Goal: Task Accomplishment & Management: Complete application form

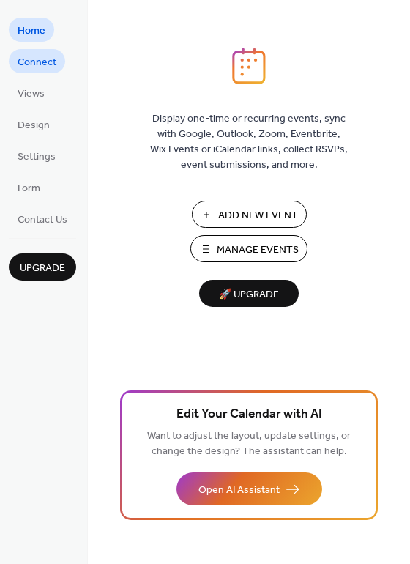
click at [45, 64] on span "Connect" at bounding box center [37, 62] width 39 height 15
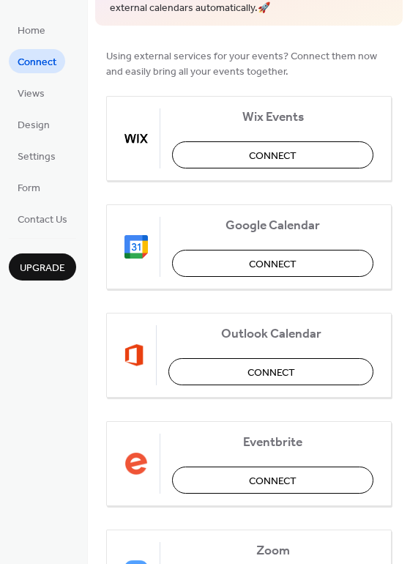
scroll to position [85, 0]
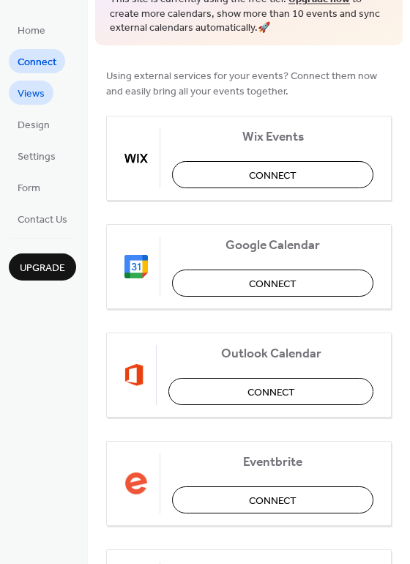
click at [49, 95] on link "Views" at bounding box center [31, 93] width 45 height 24
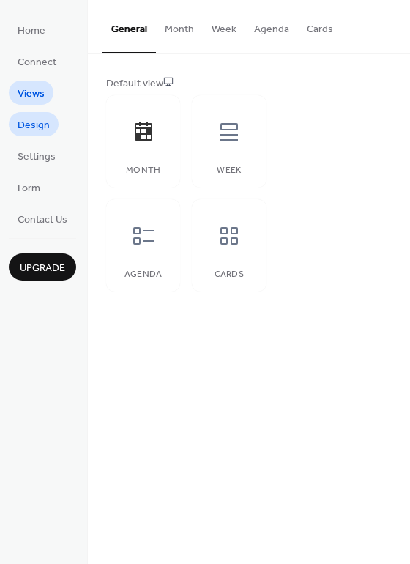
click at [44, 133] on span "Design" at bounding box center [34, 125] width 32 height 15
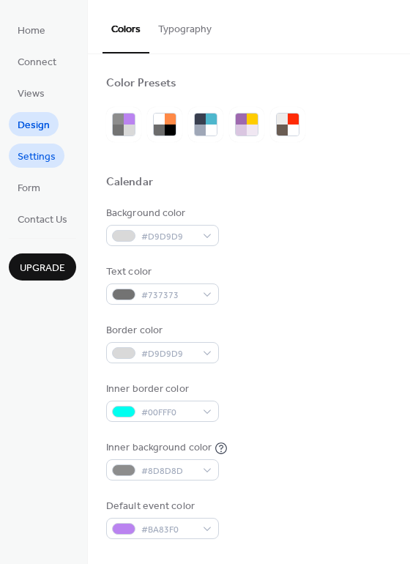
click at [37, 161] on span "Settings" at bounding box center [37, 157] width 38 height 15
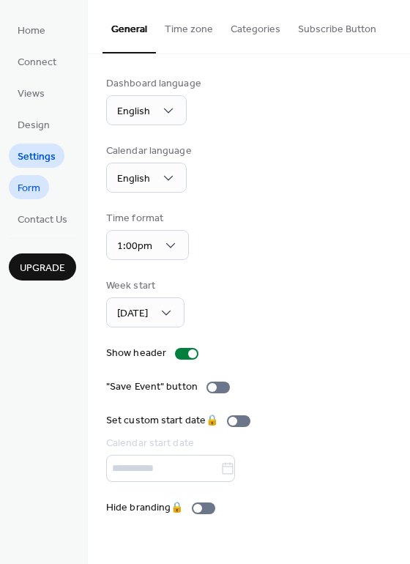
click at [38, 196] on span "Form" at bounding box center [29, 188] width 23 height 15
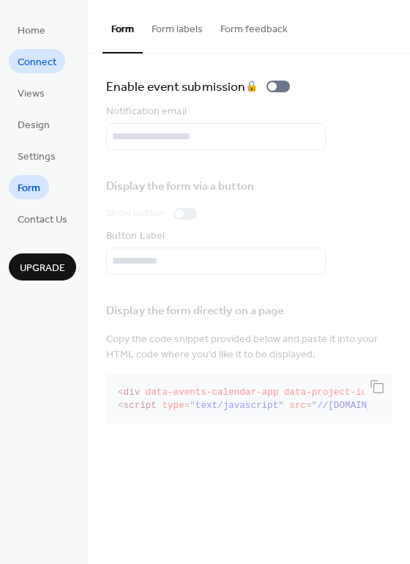
click at [58, 56] on link "Connect" at bounding box center [37, 61] width 56 height 24
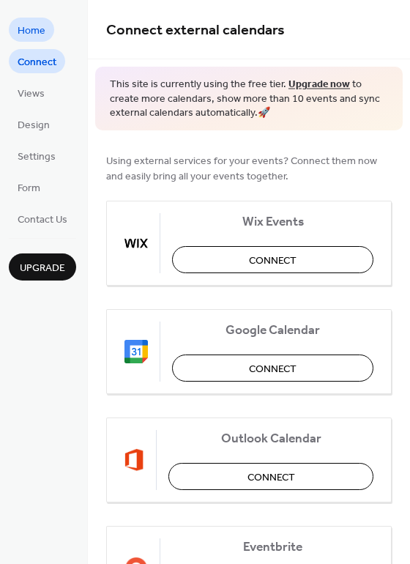
click at [47, 26] on link "Home" at bounding box center [31, 30] width 45 height 24
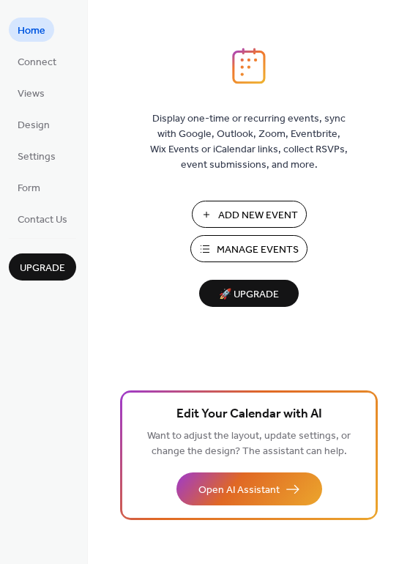
click at [241, 219] on span "Add New Event" at bounding box center [258, 215] width 80 height 15
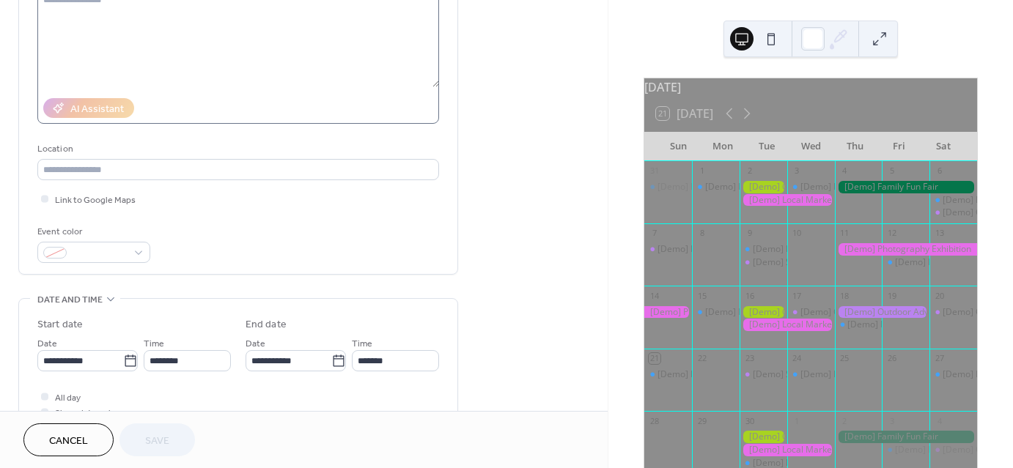
scroll to position [293, 0]
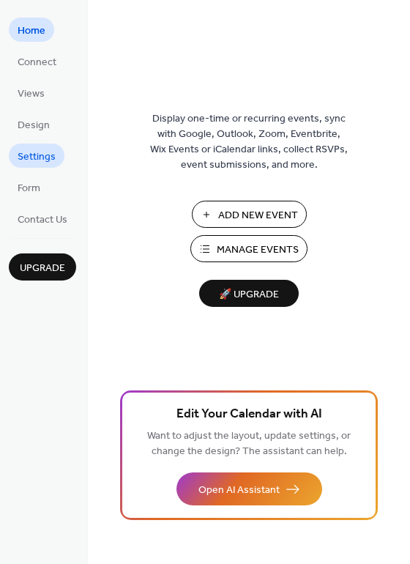
click at [37, 151] on span "Settings" at bounding box center [37, 157] width 38 height 15
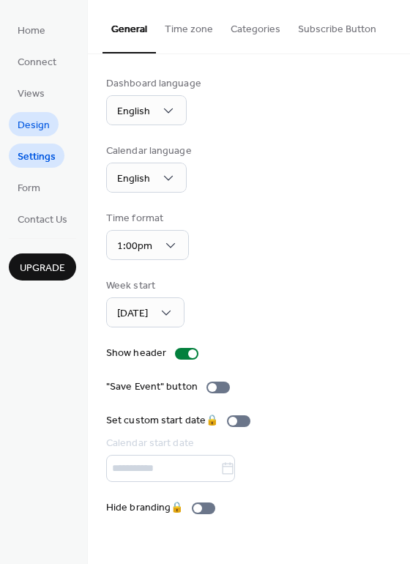
click at [32, 129] on span "Design" at bounding box center [34, 125] width 32 height 15
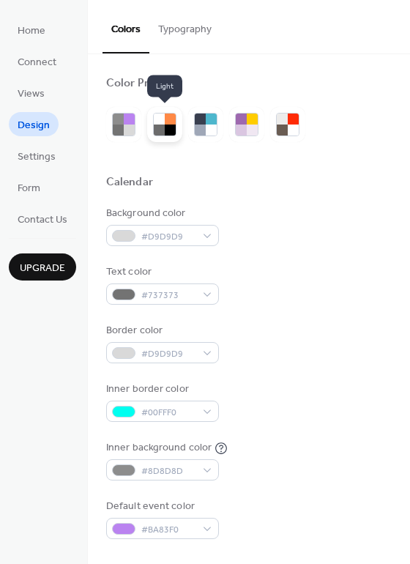
click at [166, 128] on div at bounding box center [170, 130] width 11 height 11
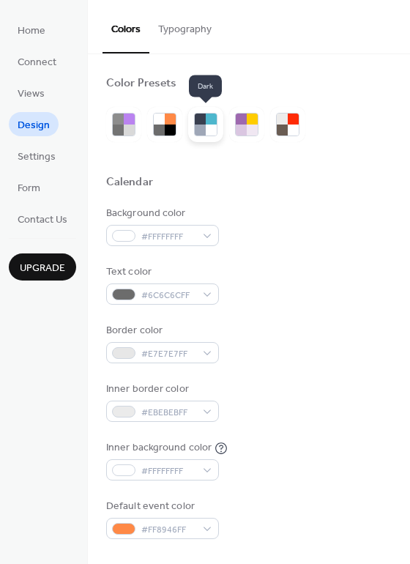
click at [212, 125] on div at bounding box center [211, 130] width 11 height 11
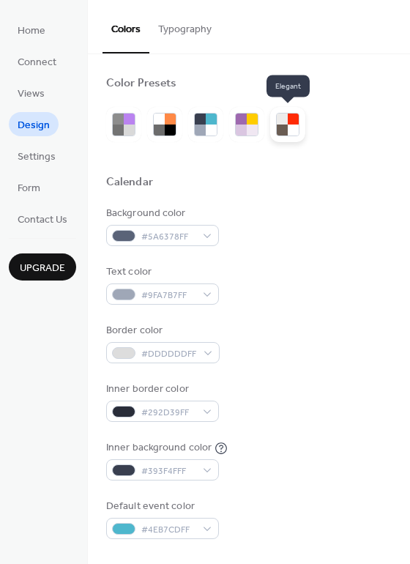
click at [290, 125] on div at bounding box center [293, 130] width 11 height 11
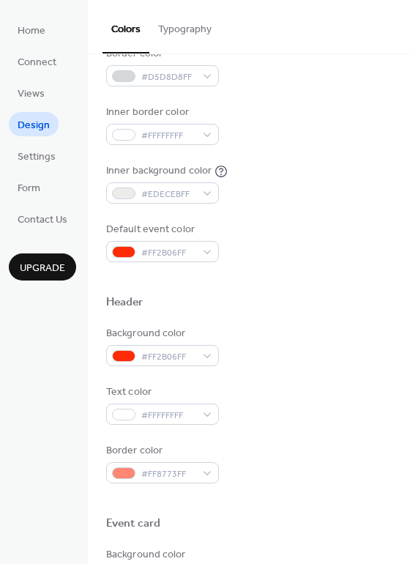
scroll to position [293, 0]
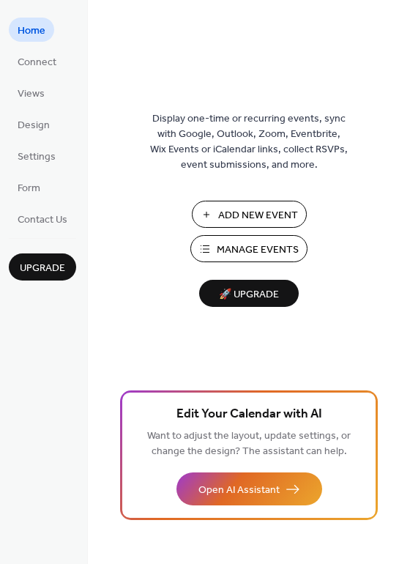
click at [234, 219] on span "Add New Event" at bounding box center [258, 215] width 80 height 15
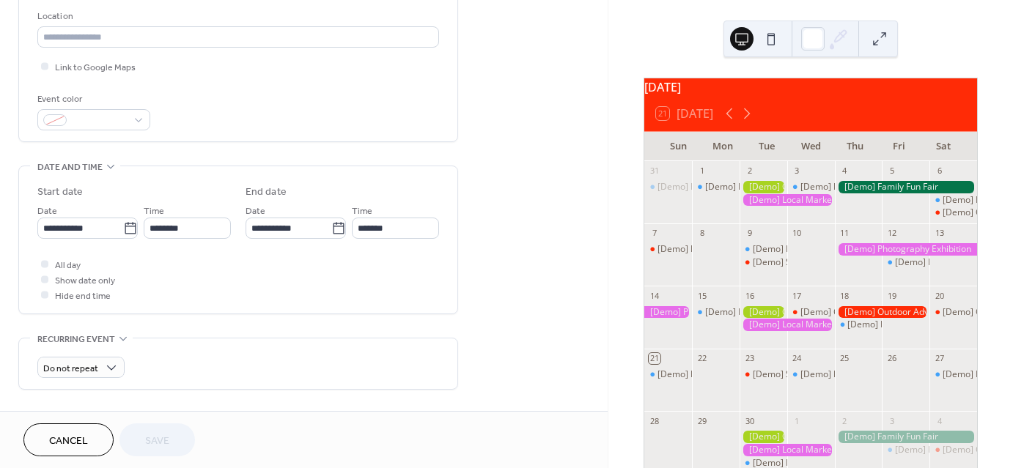
scroll to position [367, 0]
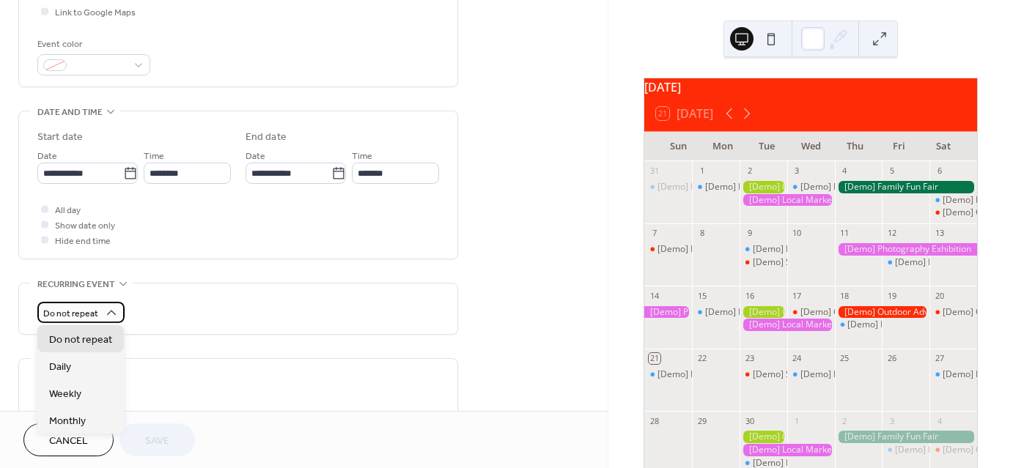
click at [106, 320] on div "Do not repeat" at bounding box center [80, 312] width 87 height 21
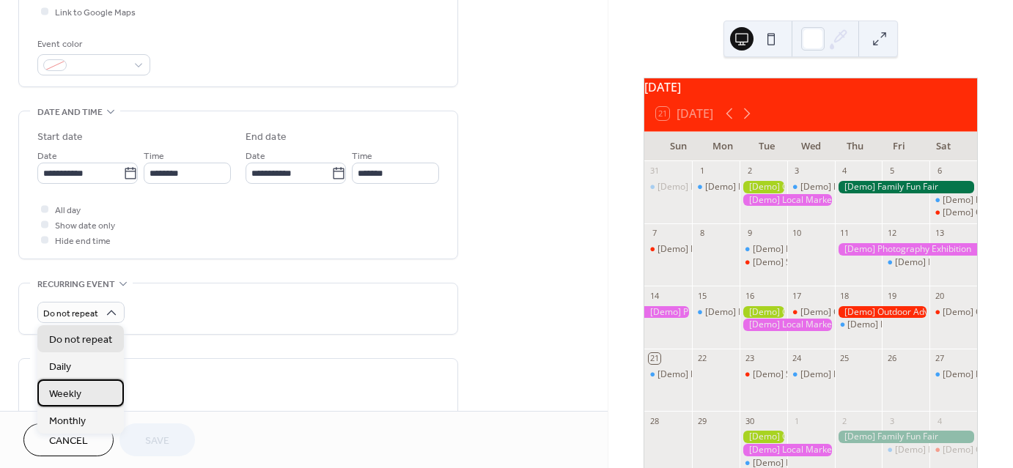
click at [66, 396] on span "Weekly" at bounding box center [65, 393] width 32 height 15
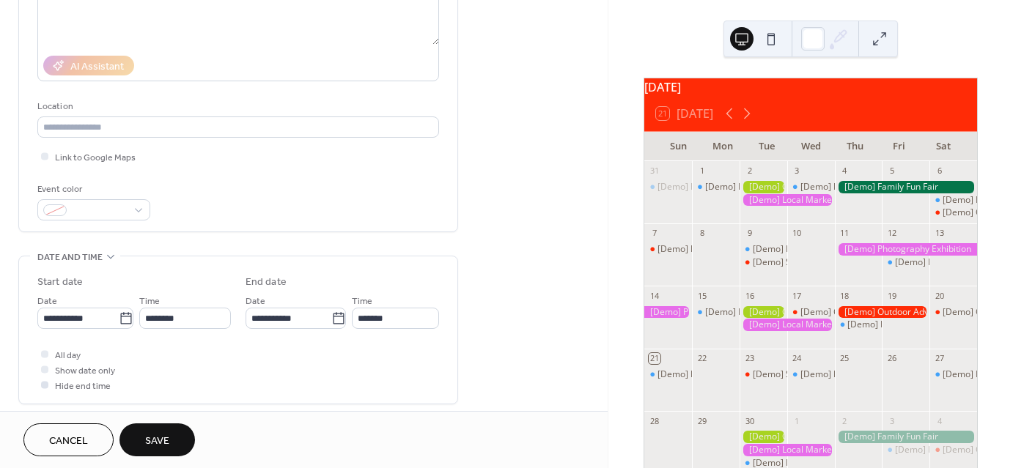
scroll to position [0, 0]
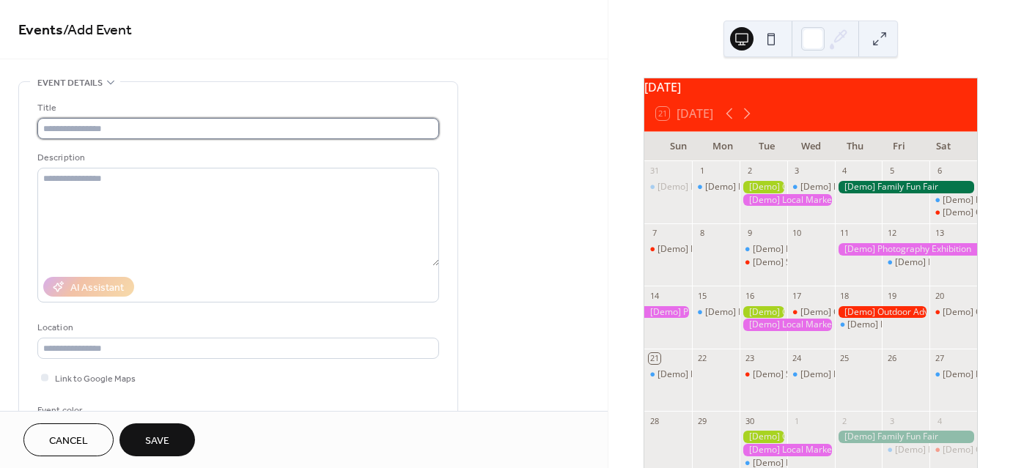
click at [81, 130] on input "text" at bounding box center [238, 128] width 402 height 21
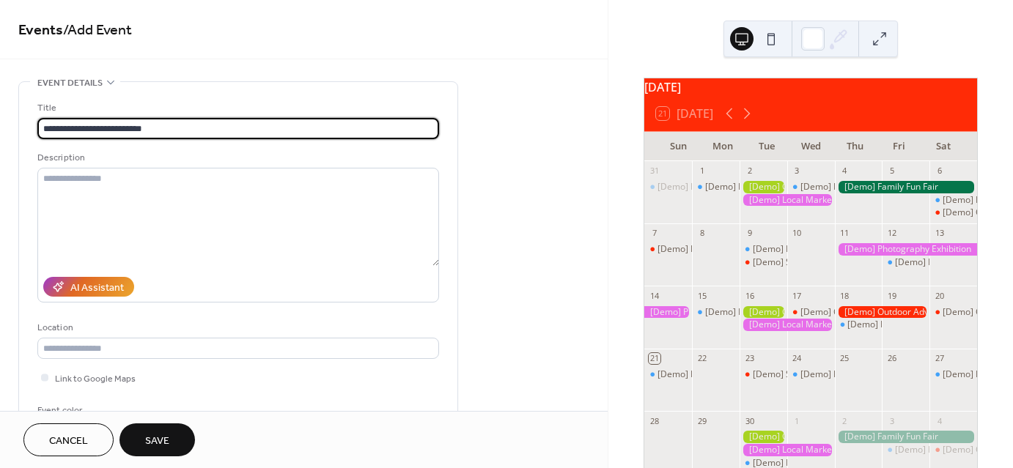
type input "**********"
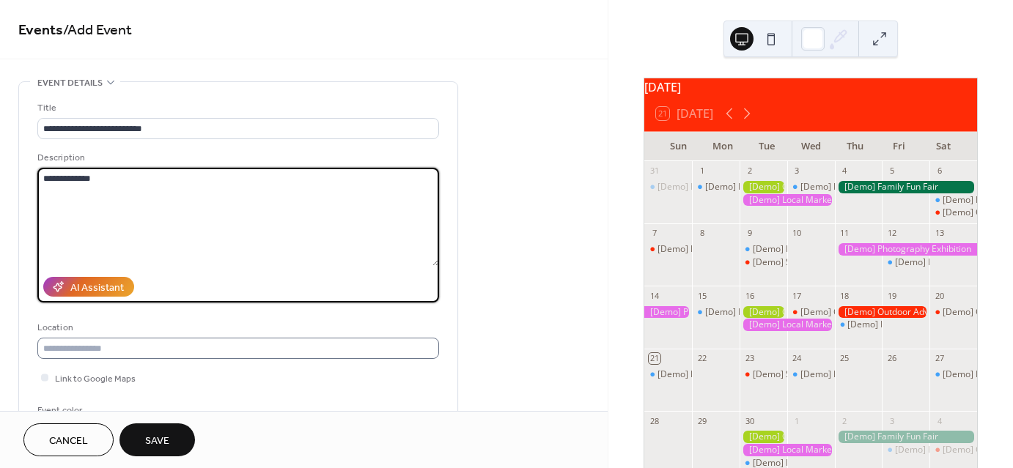
type textarea "**********"
click at [93, 355] on input "text" at bounding box center [238, 348] width 402 height 21
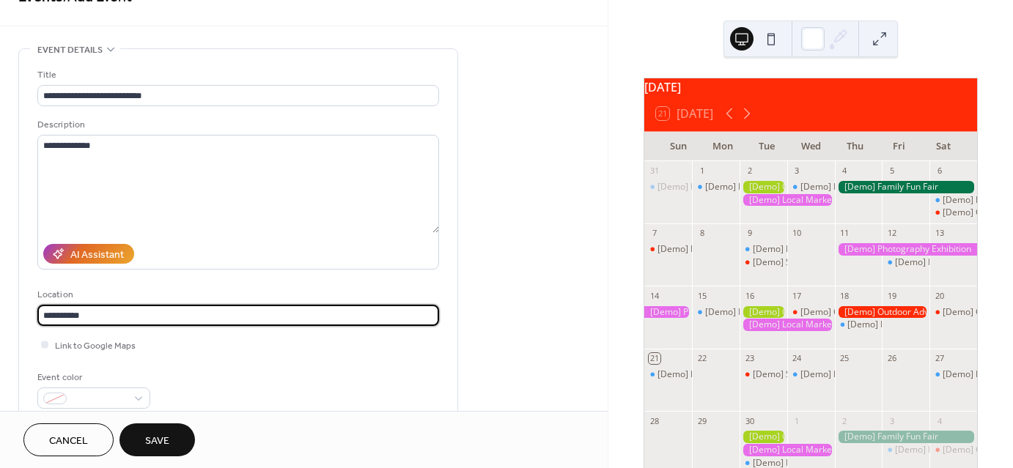
scroll to position [147, 0]
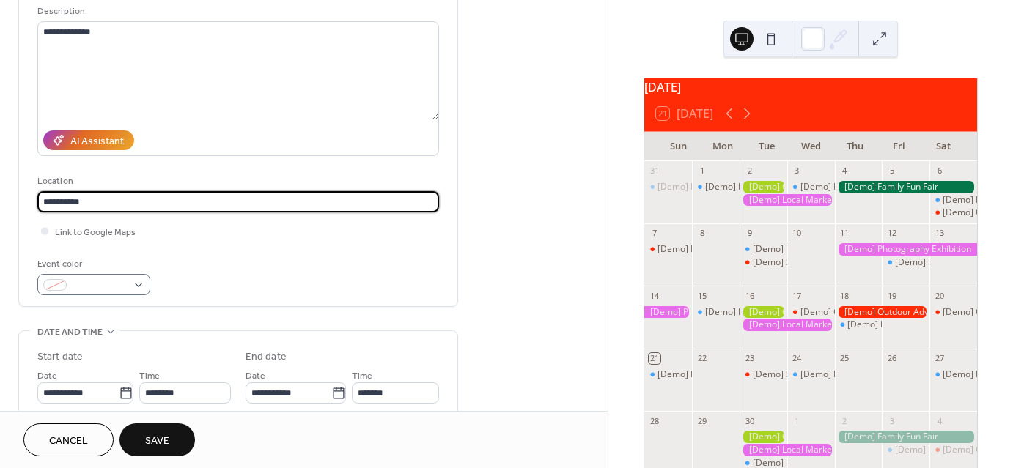
type input "**********"
click at [147, 287] on div at bounding box center [93, 284] width 113 height 21
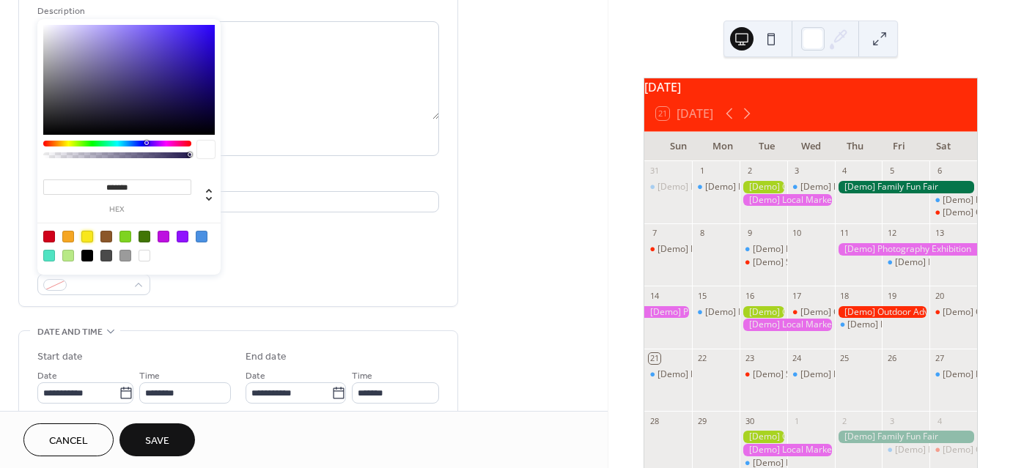
click at [86, 238] on div at bounding box center [87, 237] width 12 height 12
type input "*******"
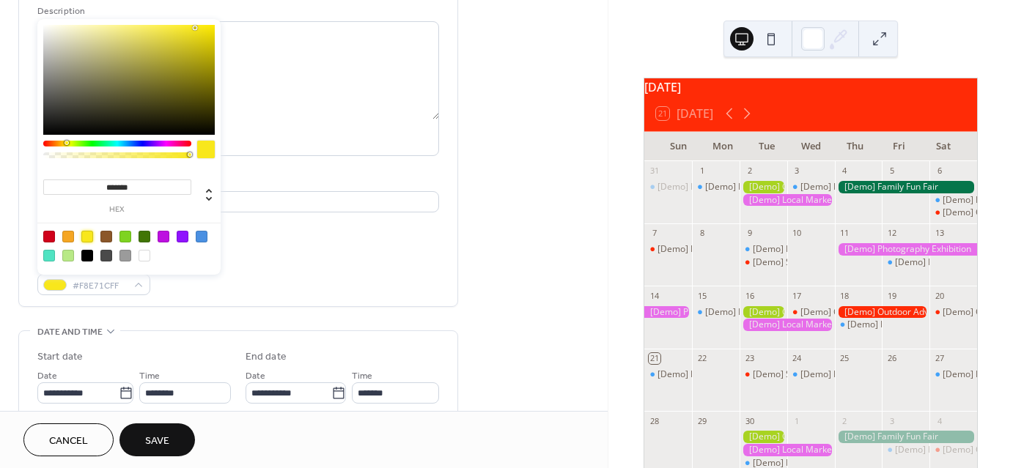
click at [285, 273] on div "Event color #F8E71CFF" at bounding box center [238, 276] width 402 height 39
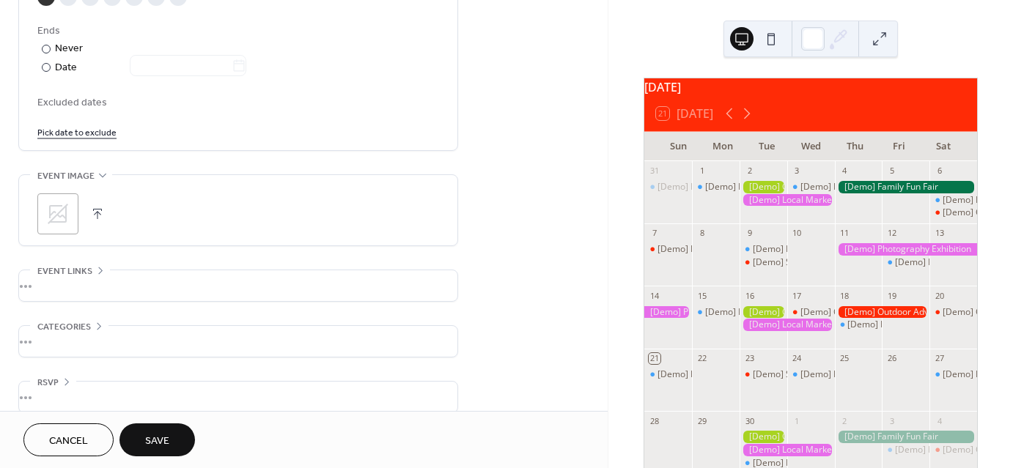
scroll to position [822, 0]
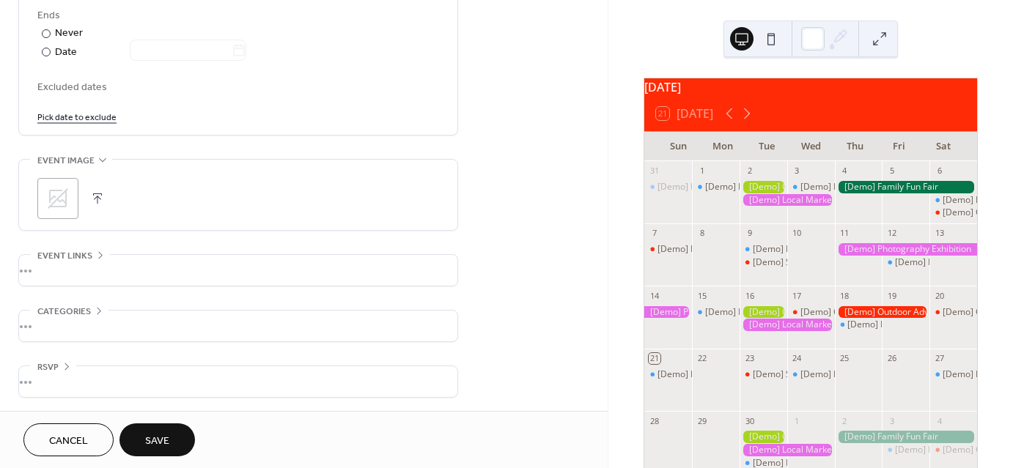
click at [142, 436] on button "Save" at bounding box center [157, 440] width 76 height 33
